Goal: Information Seeking & Learning: Learn about a topic

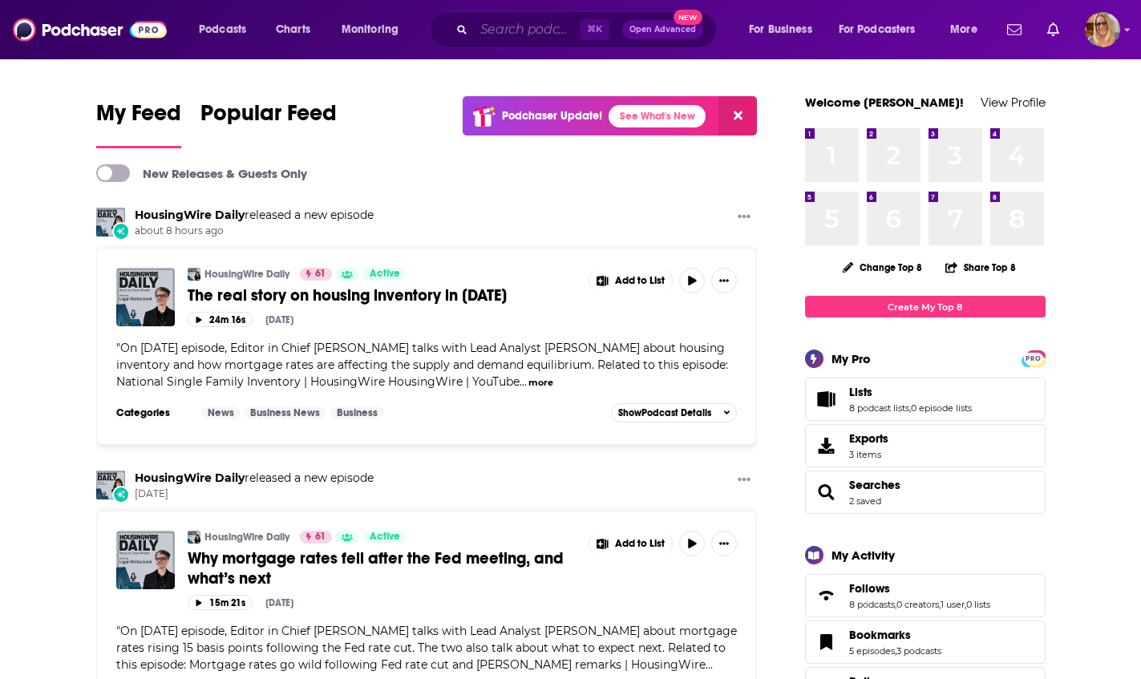
click at [480, 29] on input "Search podcasts, credits, & more..." at bounding box center [527, 30] width 106 height 26
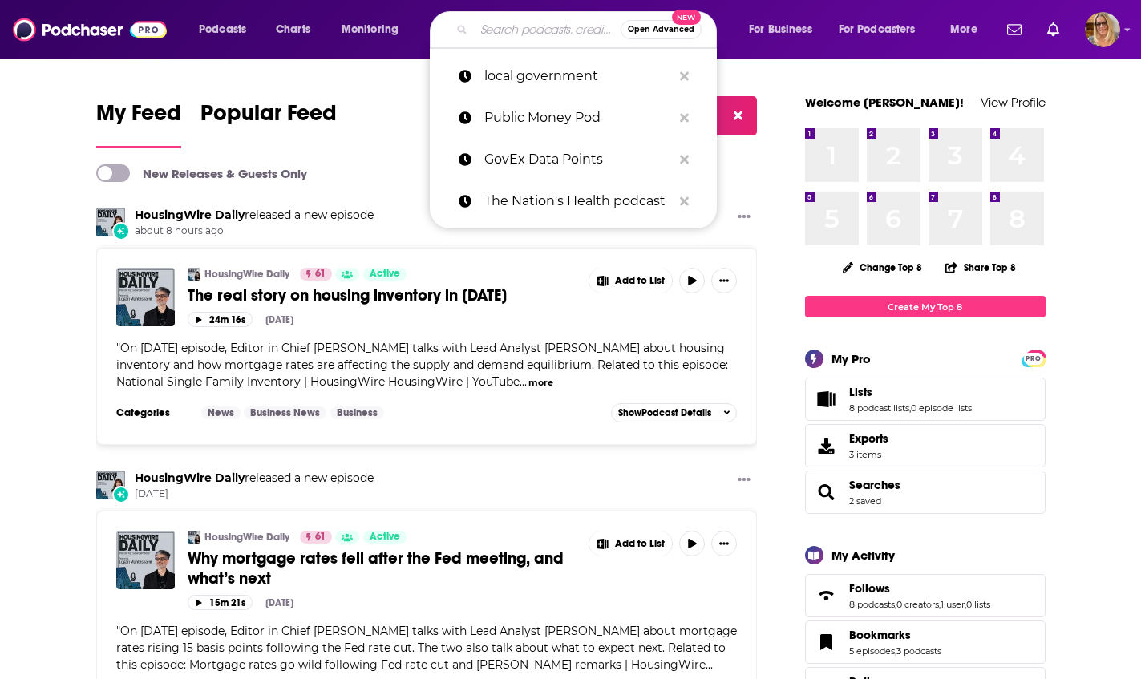
type input "u"
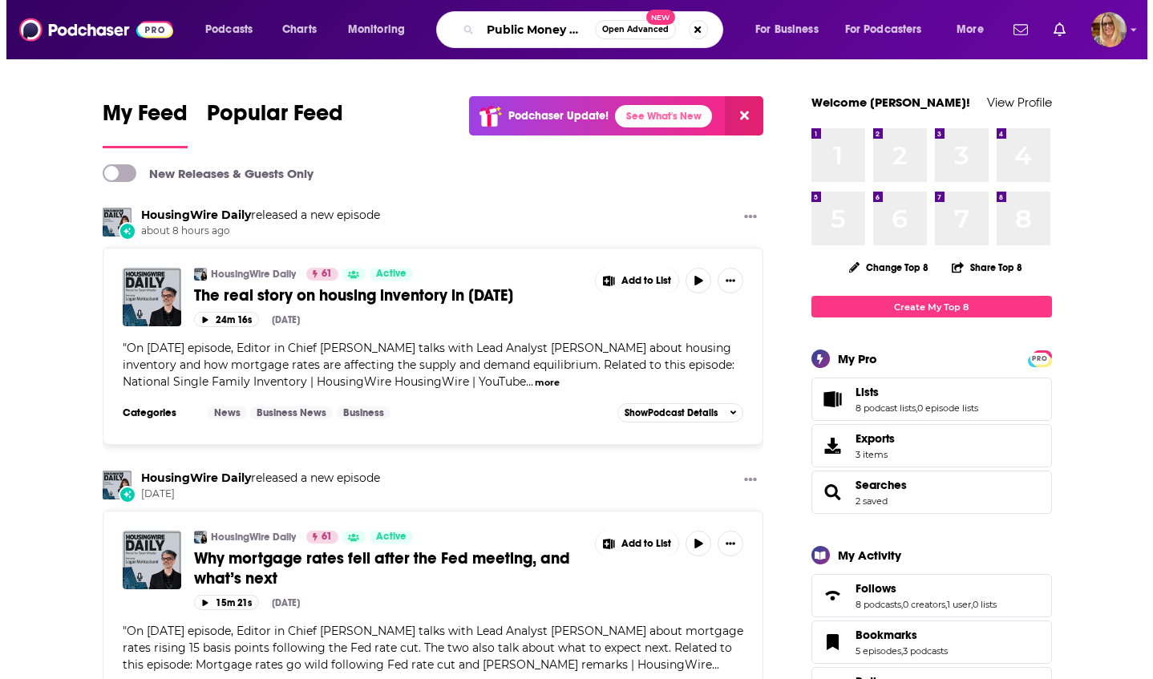
scroll to position [0, 6]
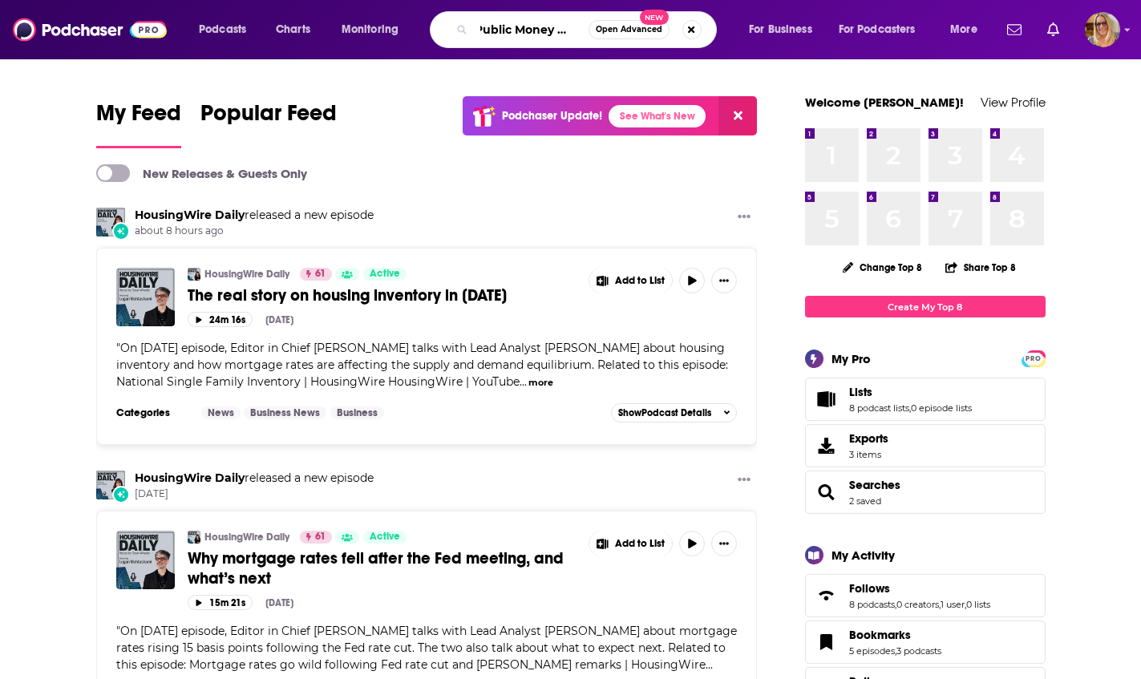
type input "Public Money Pod"
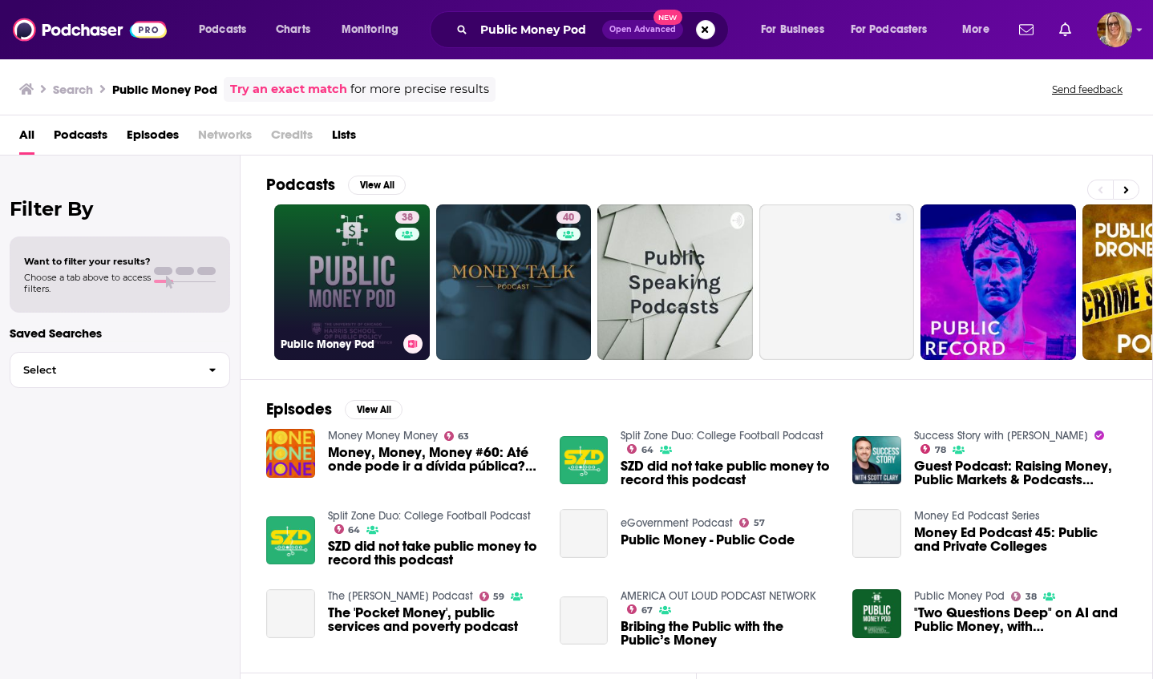
click at [337, 276] on link "38 Public Money Pod" at bounding box center [352, 283] width 156 height 156
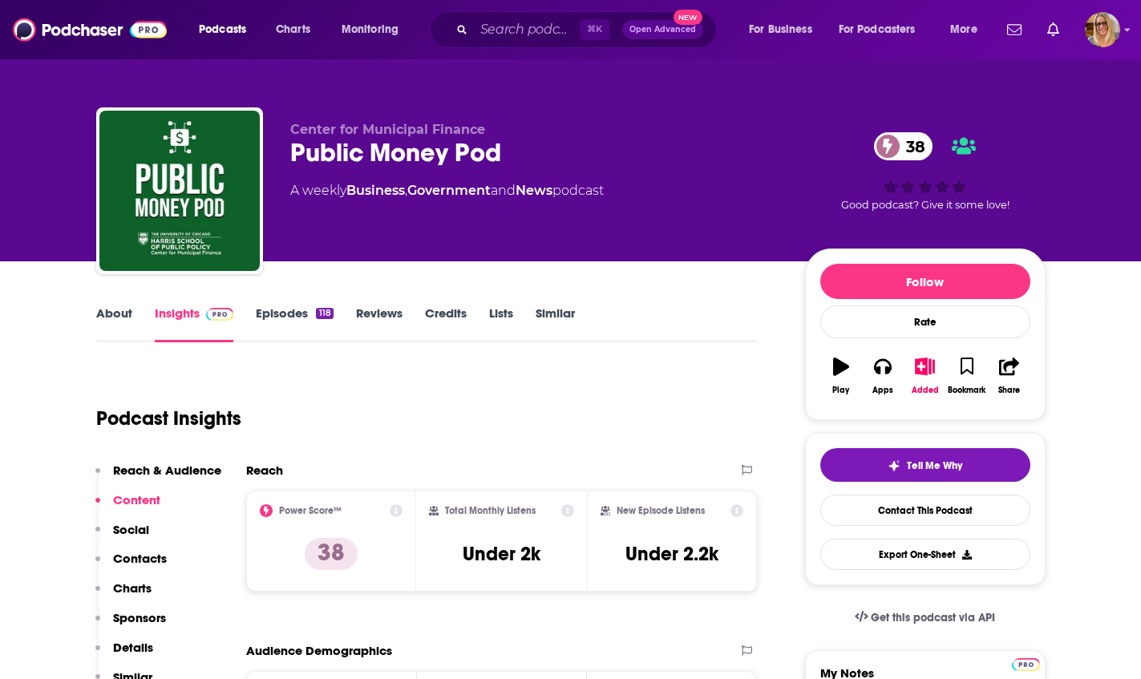
click at [294, 315] on link "Episodes 118" at bounding box center [294, 324] width 77 height 37
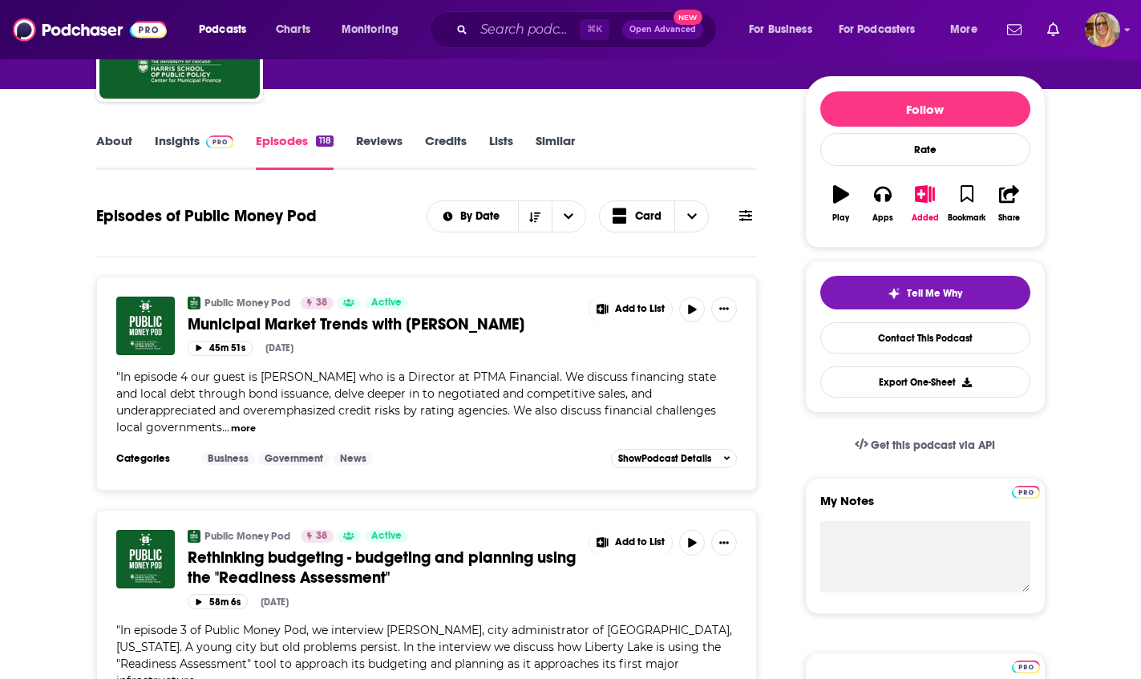
scroll to position [233, 0]
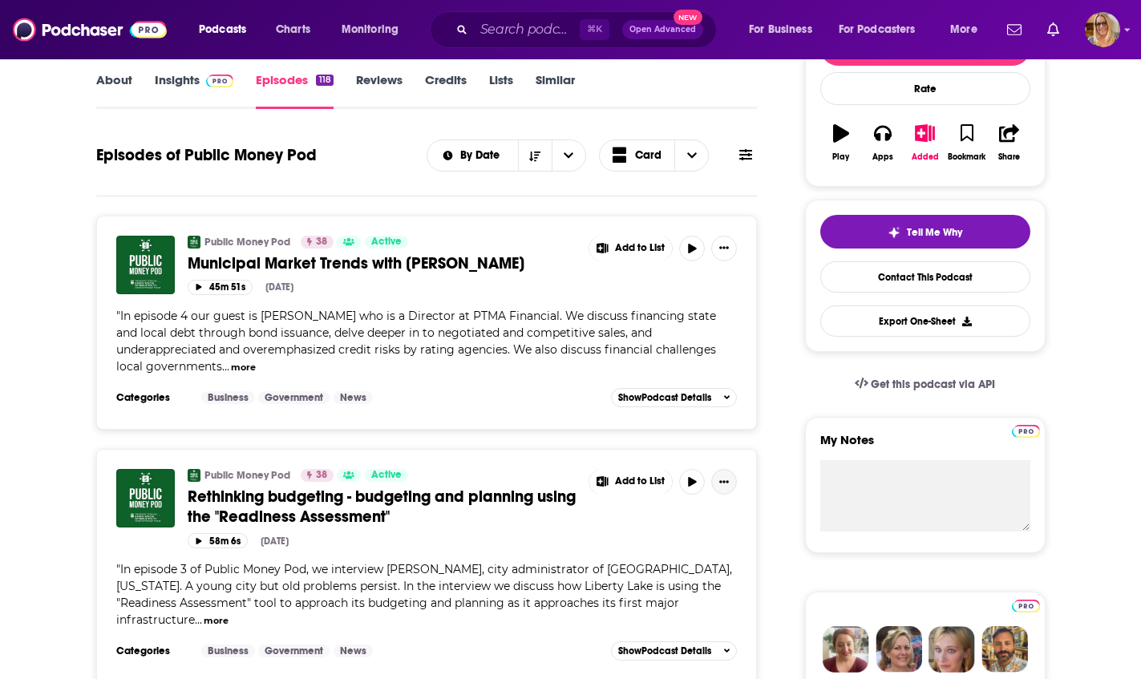
click at [728, 484] on icon "Show More Button" at bounding box center [725, 482] width 10 height 10
click at [513, 527] on div "Public Money Pod 38 Active Rethinking budgeting - budgeting and planning using …" at bounding box center [463, 501] width 550 height 64
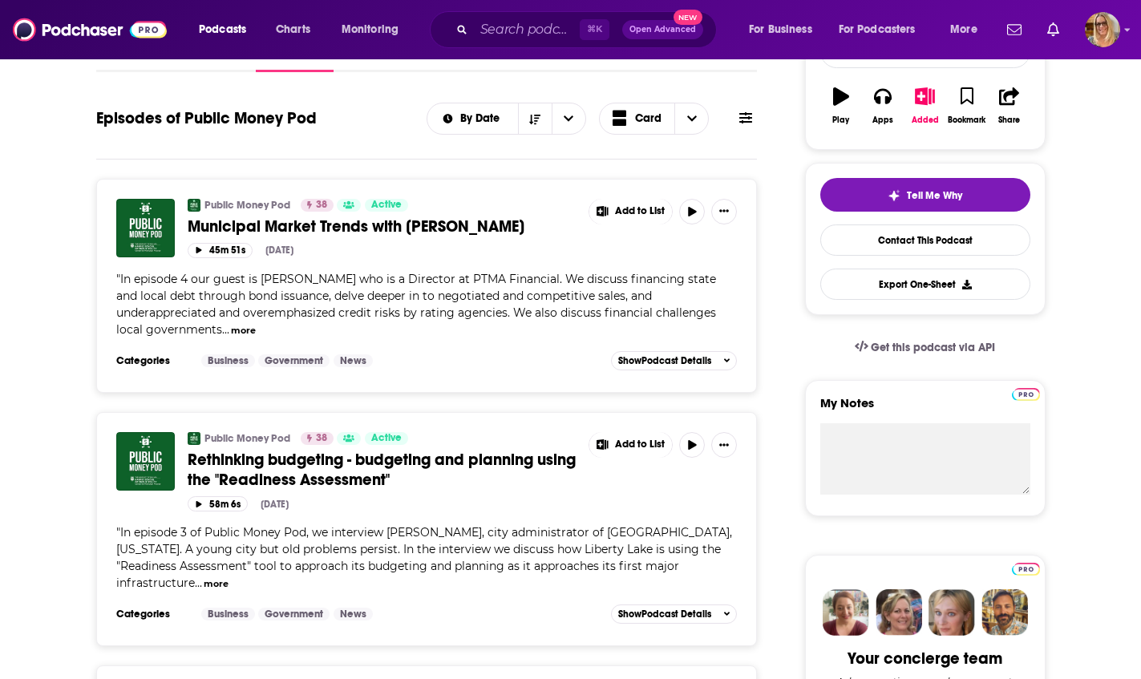
scroll to position [323, 0]
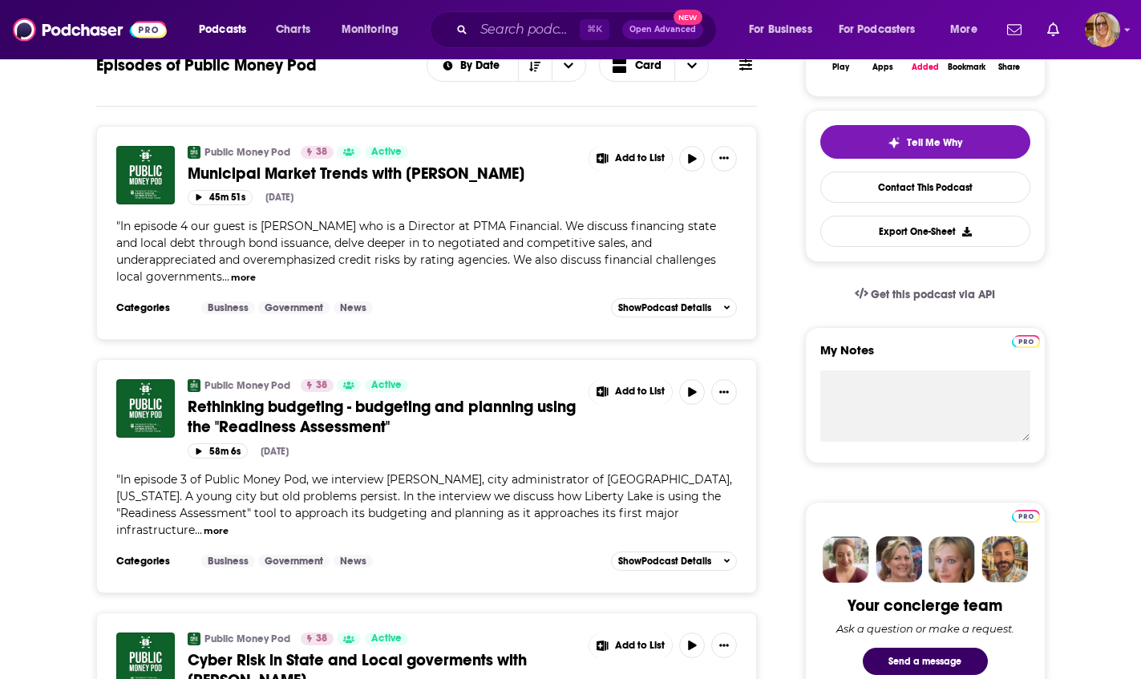
click at [229, 525] on button "more" at bounding box center [216, 532] width 25 height 14
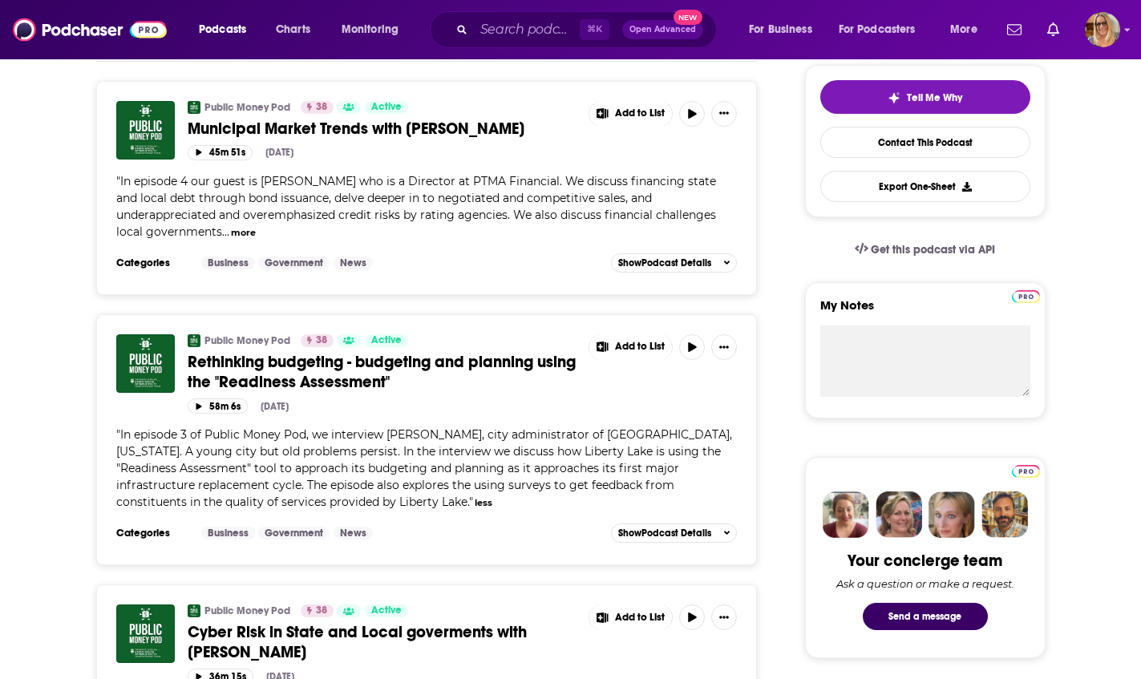
scroll to position [493, 0]
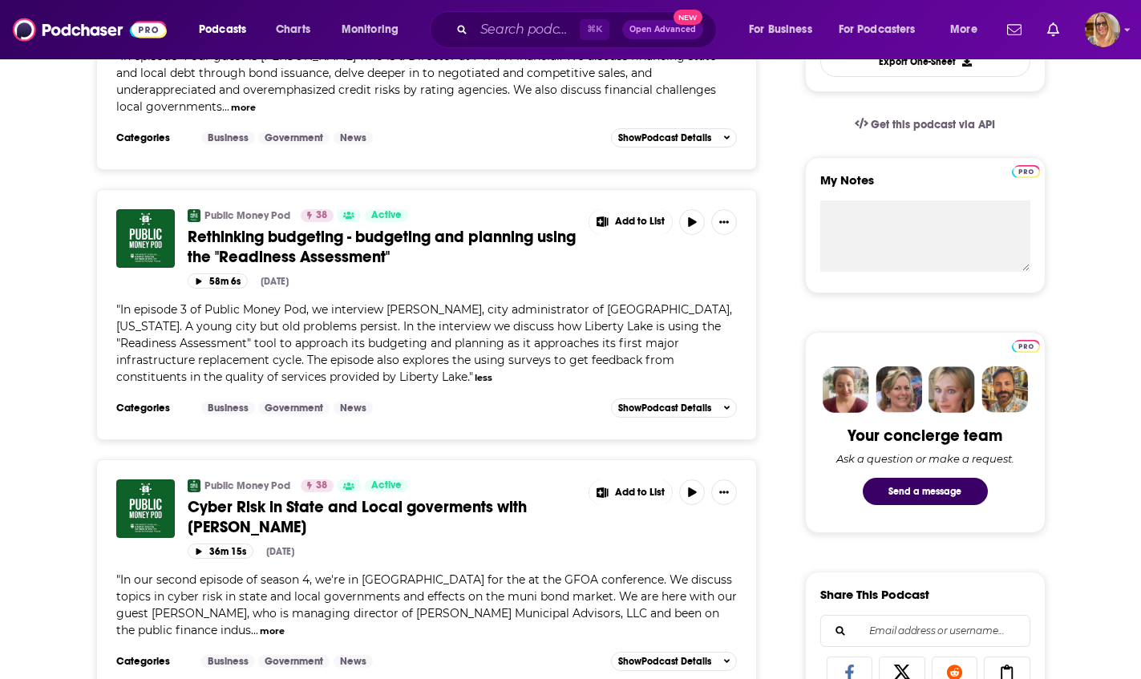
click at [469, 225] on div "Public Money Pod 38 Active Rethinking budgeting - budgeting and planning using …" at bounding box center [383, 238] width 390 height 58
click at [546, 225] on div "Public Money Pod 38 Active Rethinking budgeting - budgeting and planning using …" at bounding box center [383, 238] width 390 height 58
click at [216, 243] on span "Rethinking budgeting - budgeting and planning using the "Readiness Assessment"" at bounding box center [382, 247] width 388 height 40
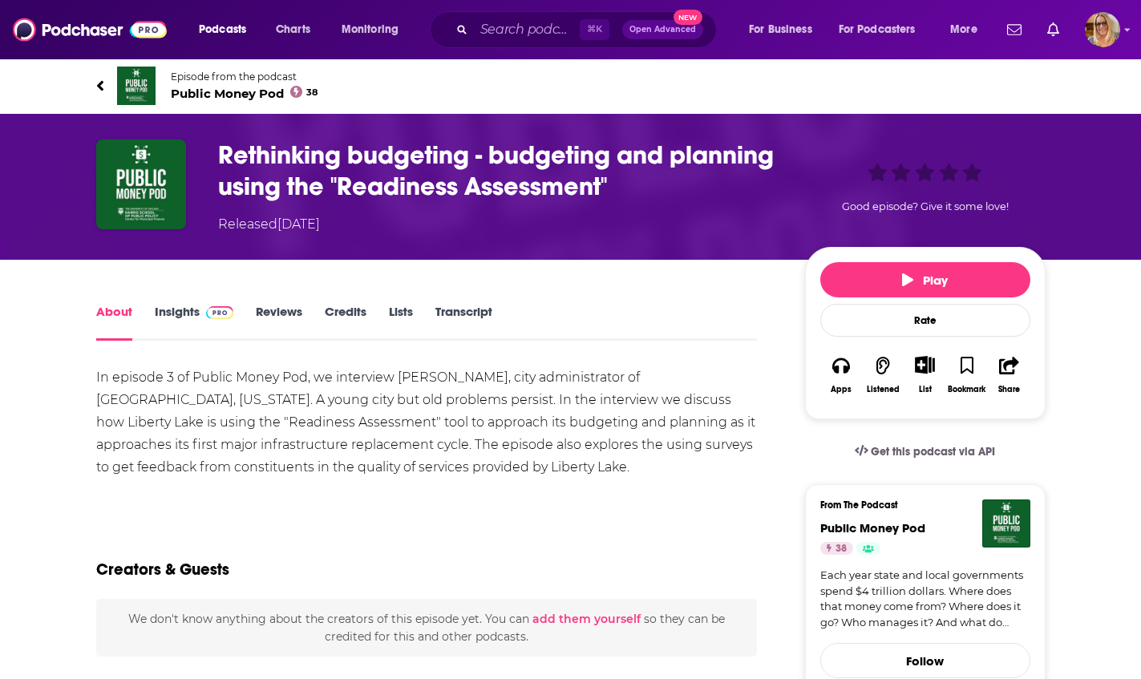
click at [452, 317] on link "Transcript" at bounding box center [464, 322] width 57 height 37
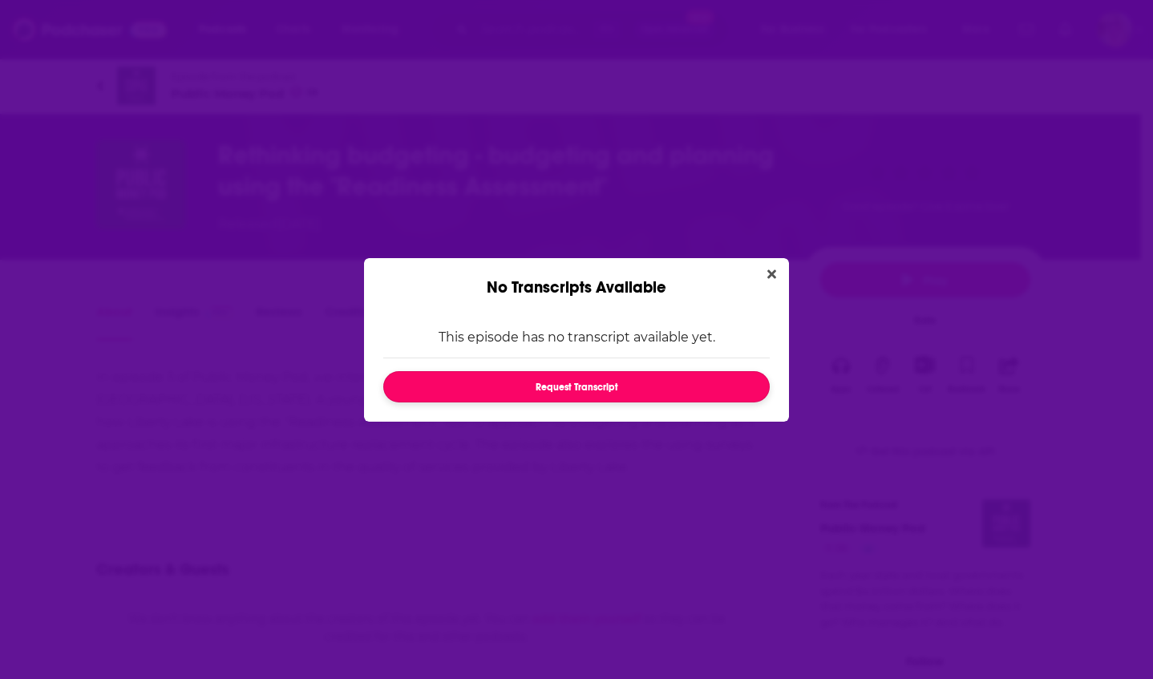
click at [668, 389] on button "Request Transcript" at bounding box center [576, 386] width 387 height 31
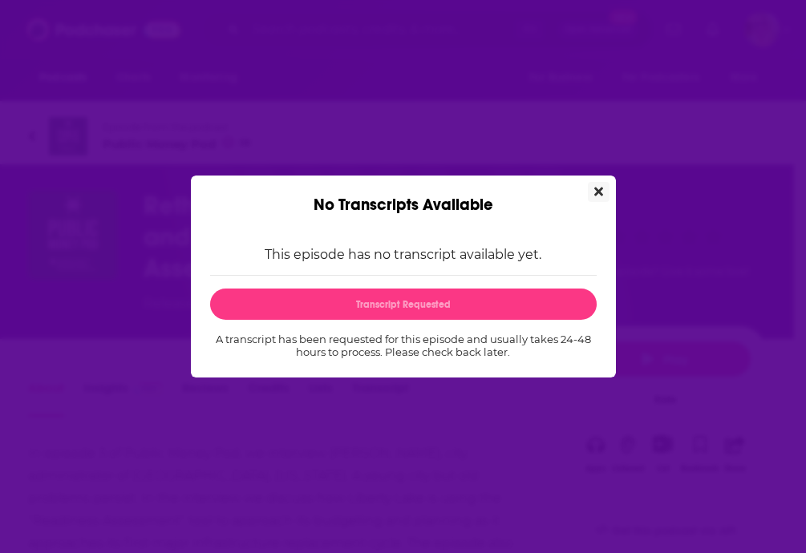
click at [602, 185] on icon "Close" at bounding box center [598, 191] width 9 height 13
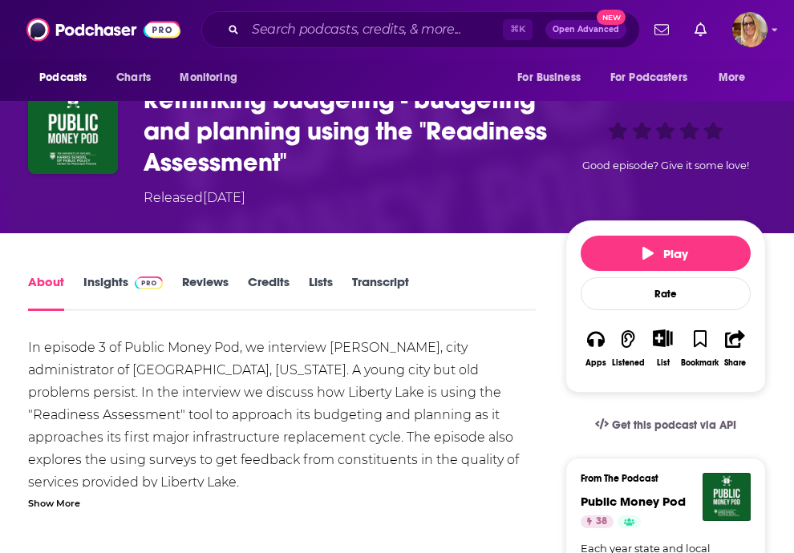
scroll to position [116, 0]
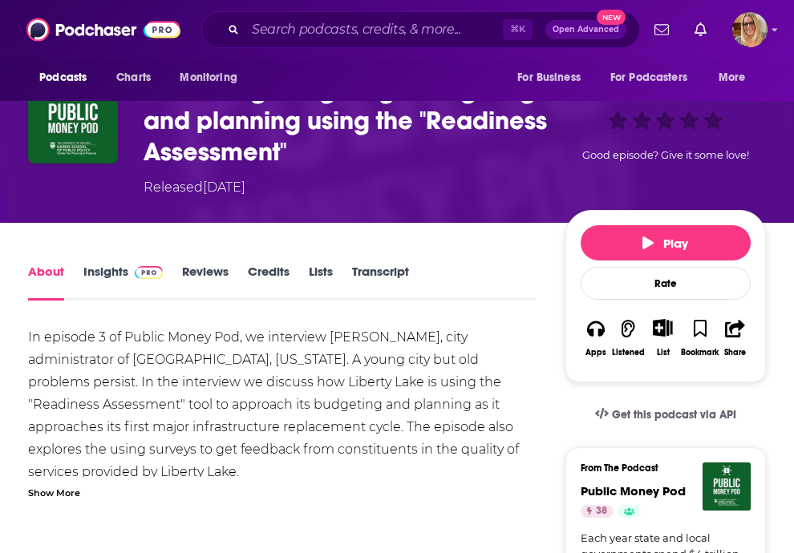
click at [68, 495] on div "Show More" at bounding box center [54, 491] width 52 height 15
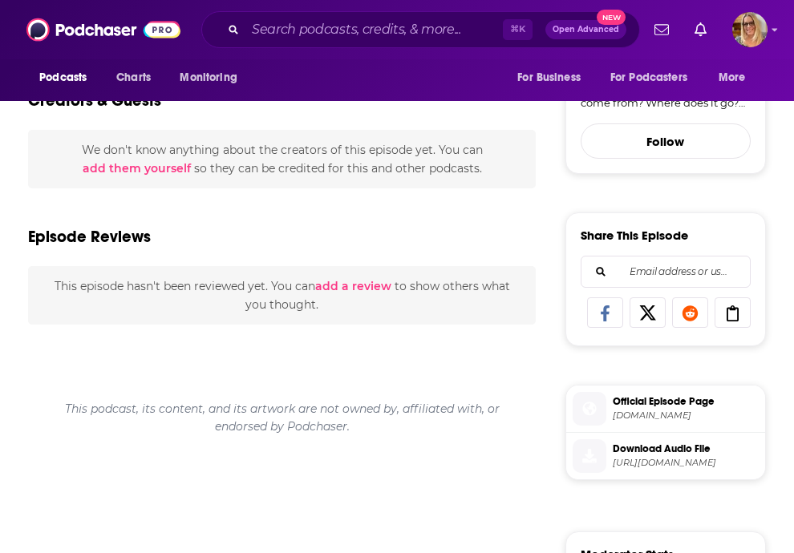
scroll to position [0, 0]
